Goal: Manage account settings

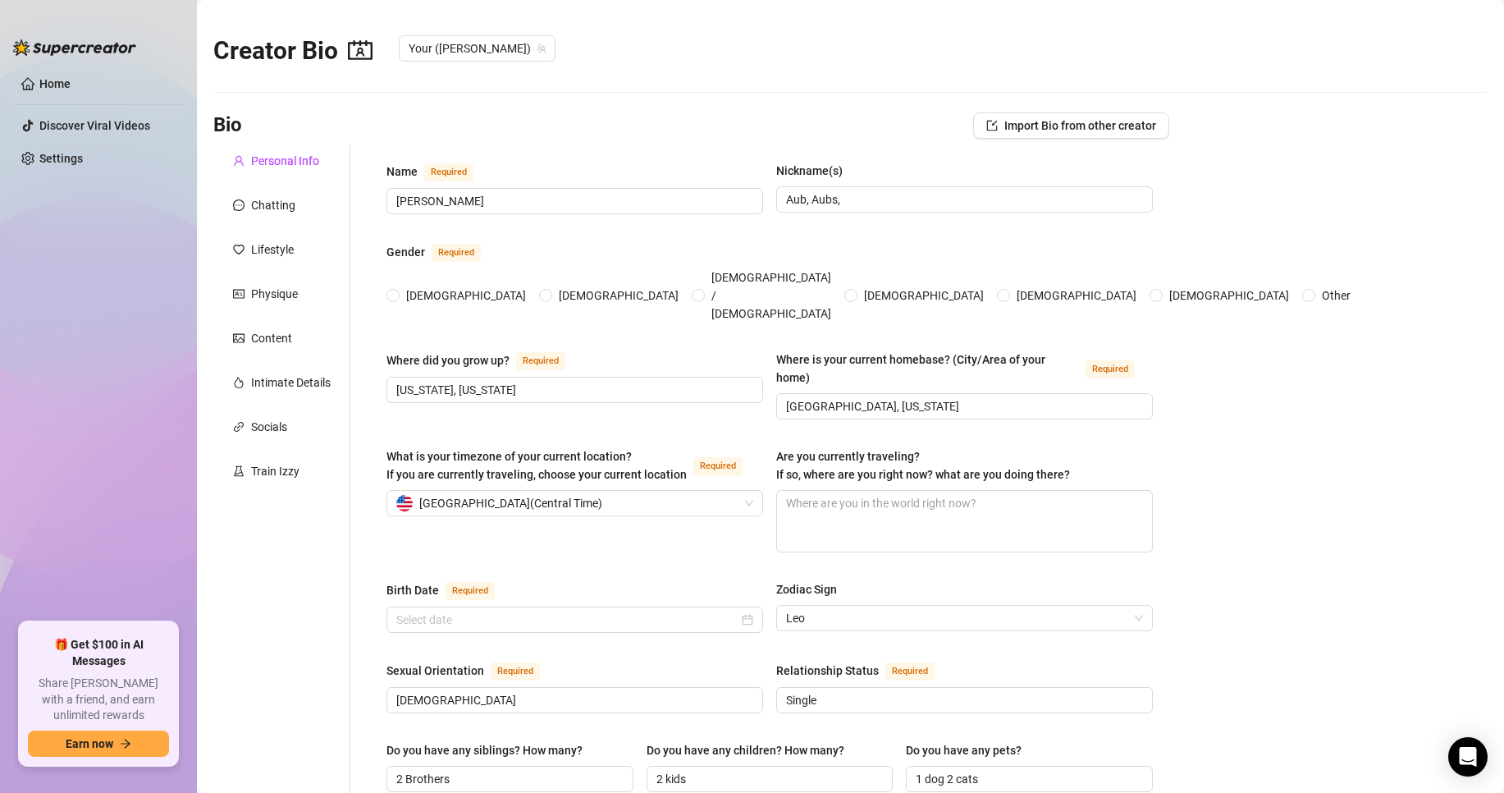
radio input "true"
type input "[DATE]"
click at [71, 77] on link "Home" at bounding box center [54, 83] width 31 height 13
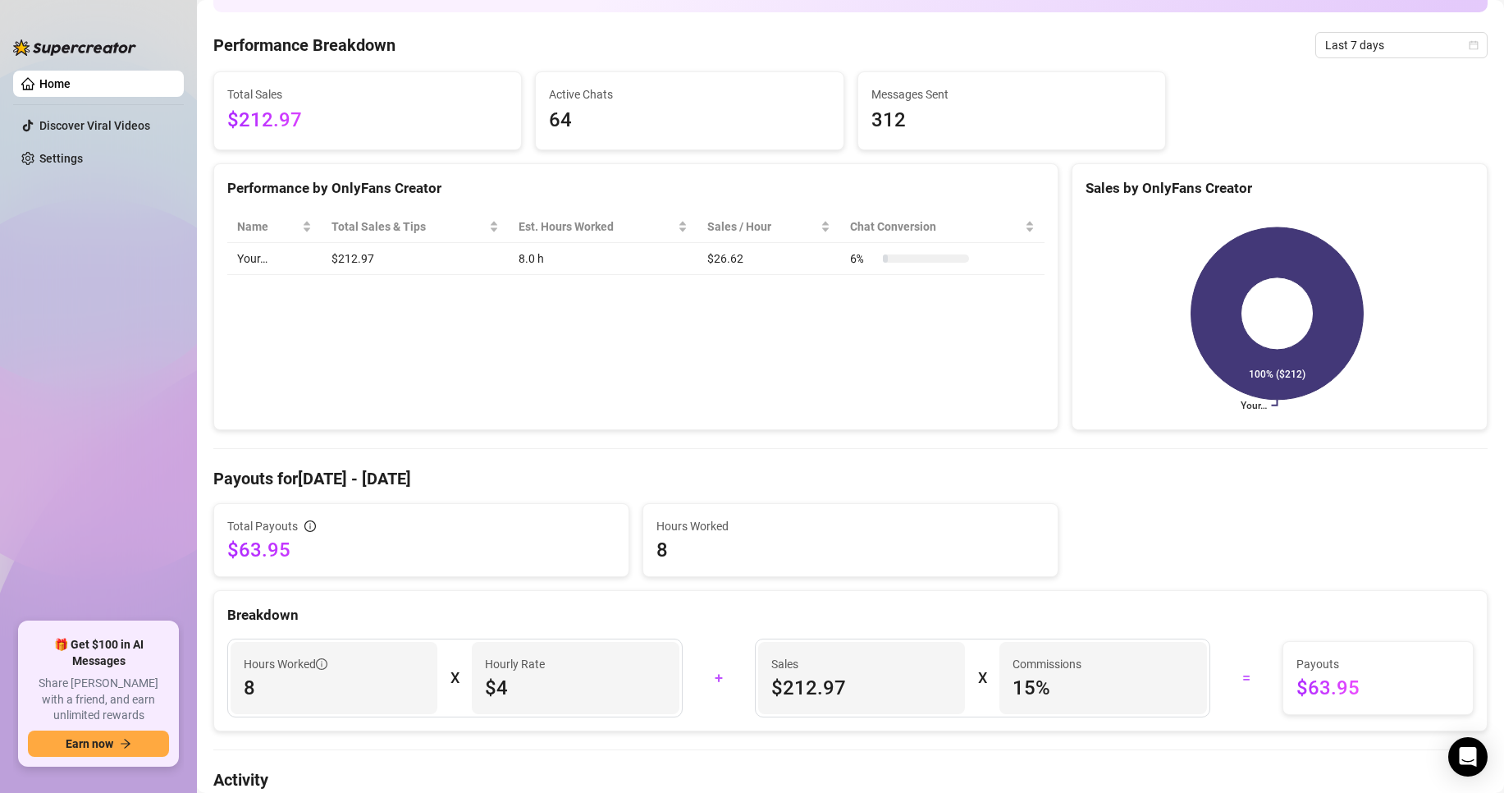
scroll to position [82, 0]
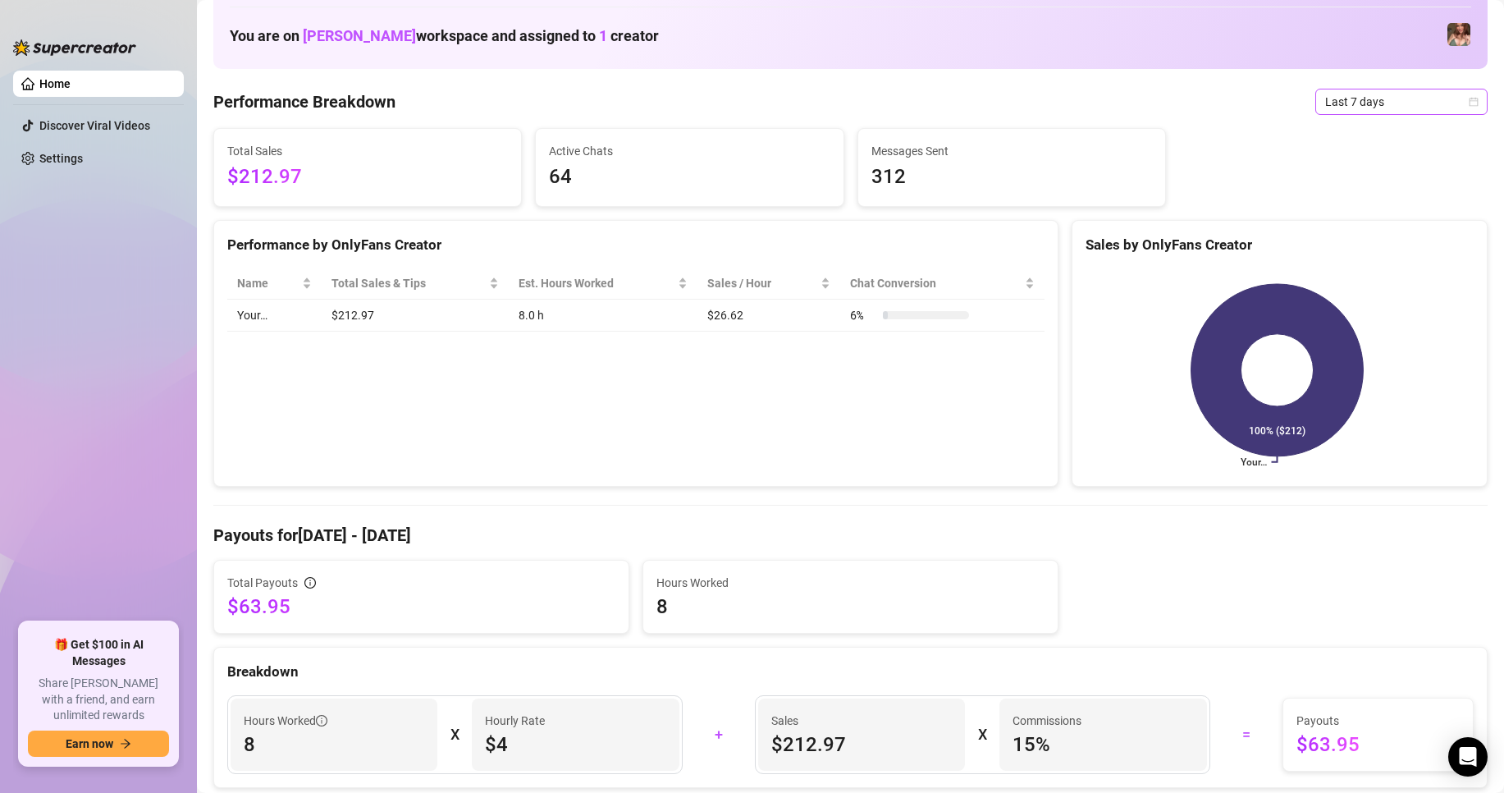
click at [1442, 98] on span "Last 7 days" at bounding box center [1401, 101] width 153 height 25
click at [1385, 200] on div "Last 90 days" at bounding box center [1388, 213] width 166 height 26
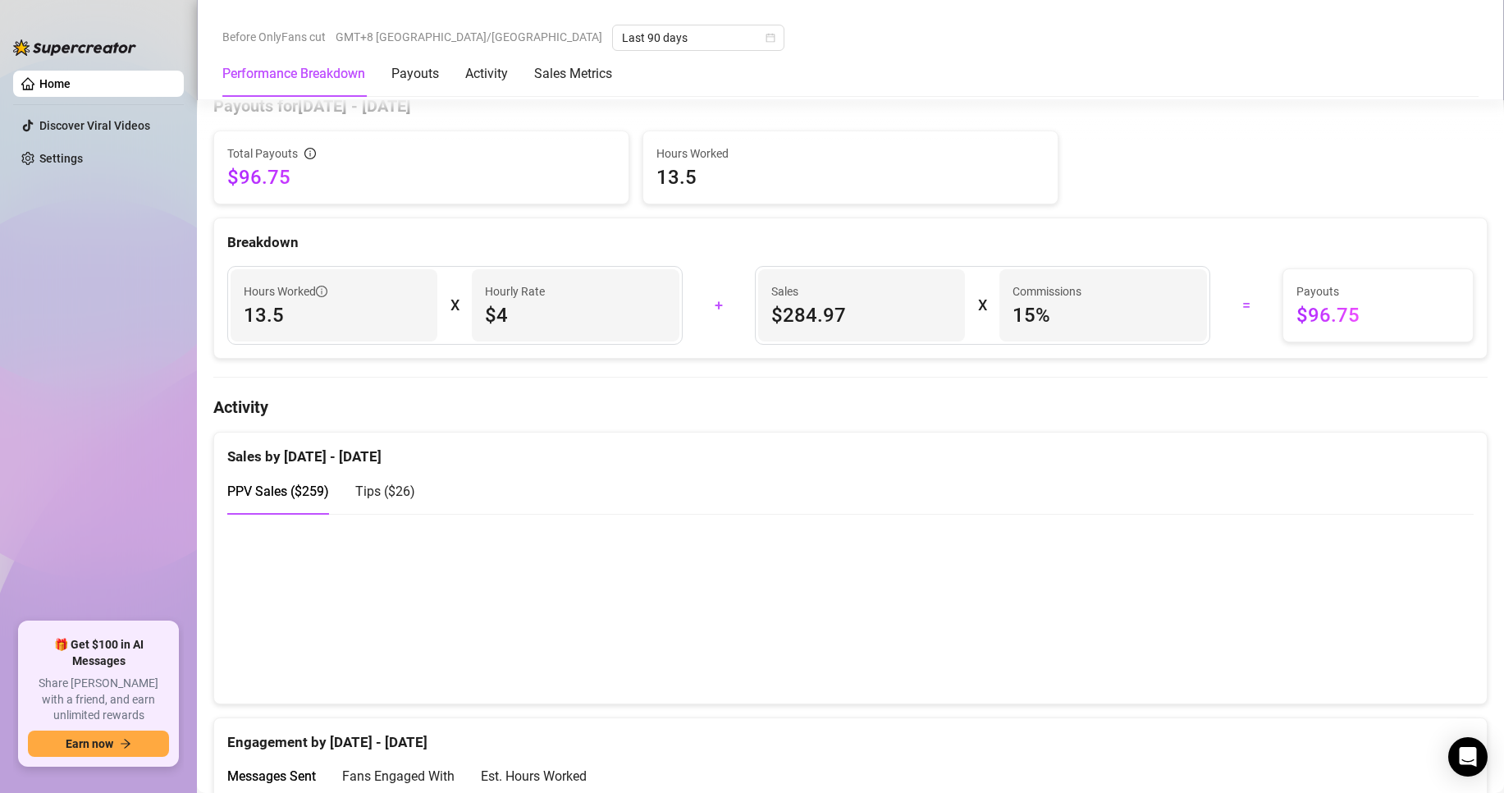
scroll to position [492, 0]
